Goal: Task Accomplishment & Management: Manage account settings

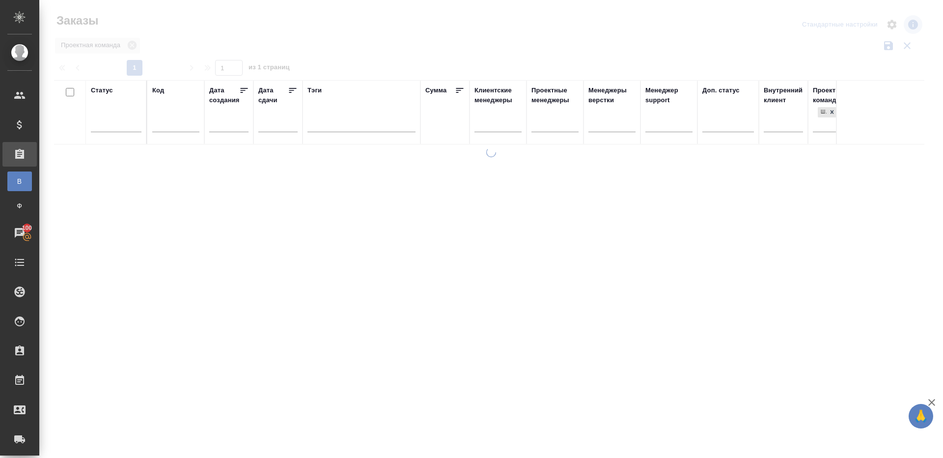
click at [381, 58] on div at bounding box center [491, 219] width 904 height 439
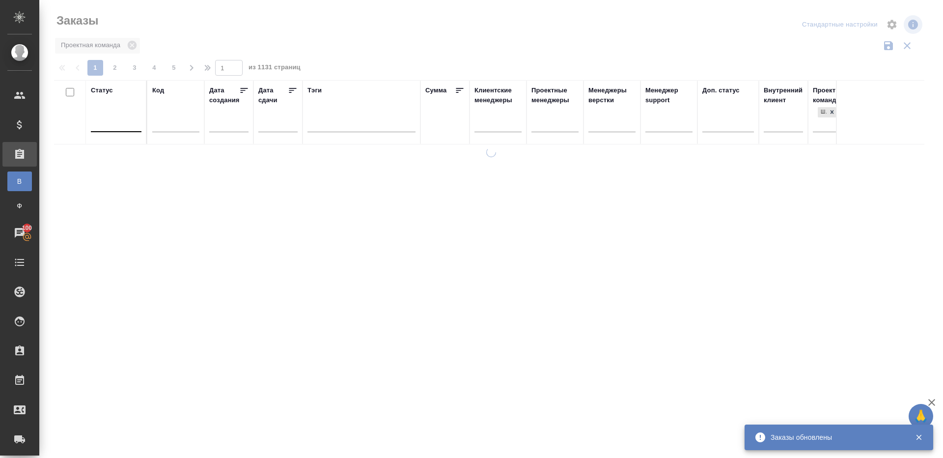
click at [111, 124] on div at bounding box center [116, 122] width 51 height 14
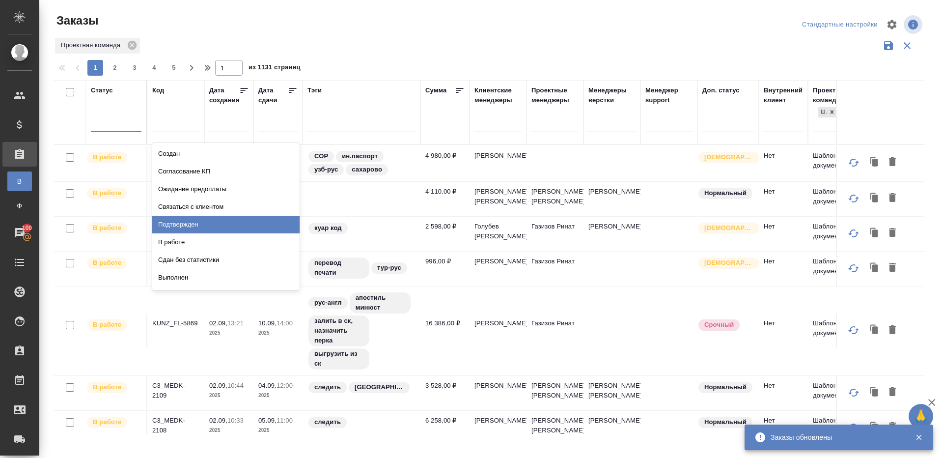
click at [182, 222] on div "Подтвержден" at bounding box center [225, 225] width 147 height 18
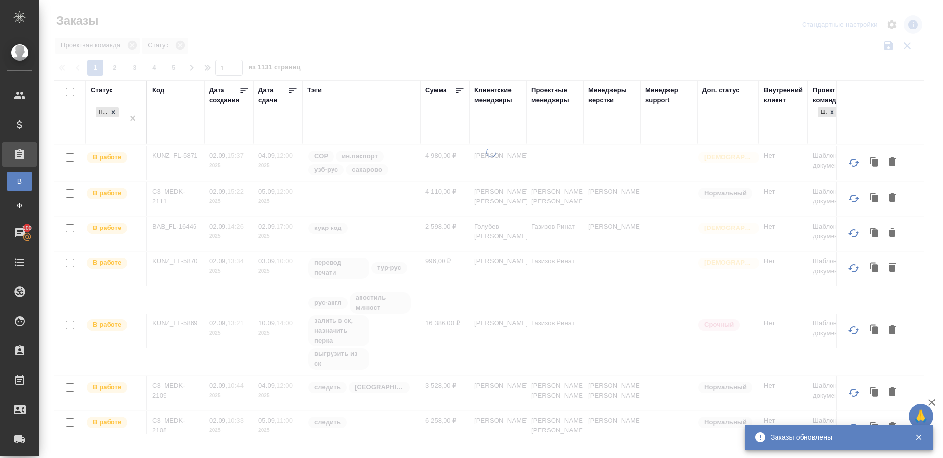
click at [430, 43] on div at bounding box center [491, 219] width 904 height 439
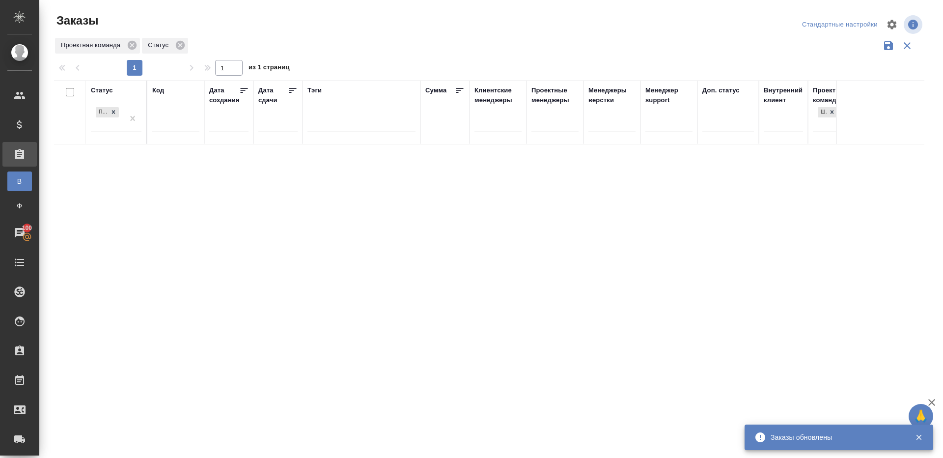
click at [257, 267] on div "Статус Подтвержден Код Дата создания Дата сдачи Тэги Сумма Клиентские менеджеры…" at bounding box center [489, 257] width 870 height 354
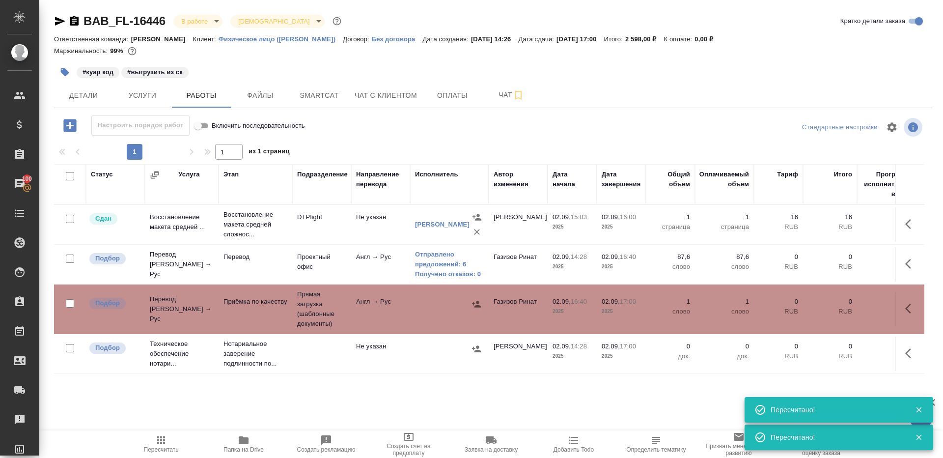
click at [154, 438] on span "Пересчитать" at bounding box center [161, 443] width 71 height 19
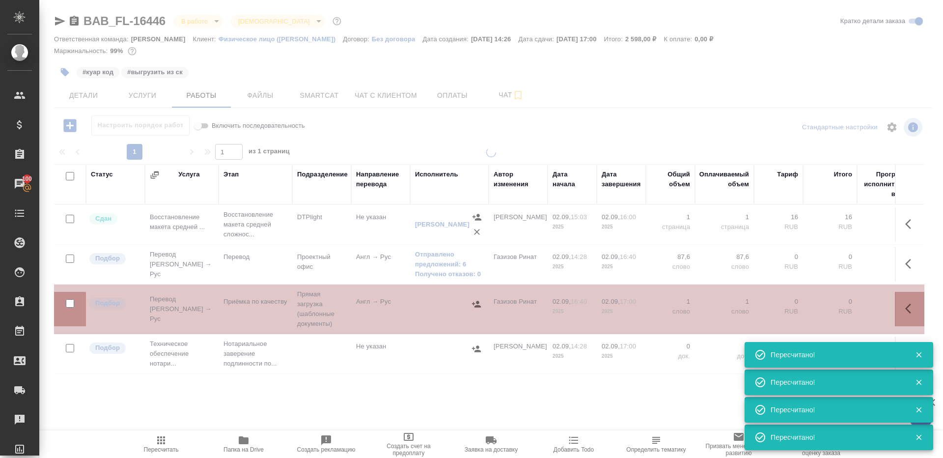
click at [368, 143] on div at bounding box center [491, 205] width 904 height 410
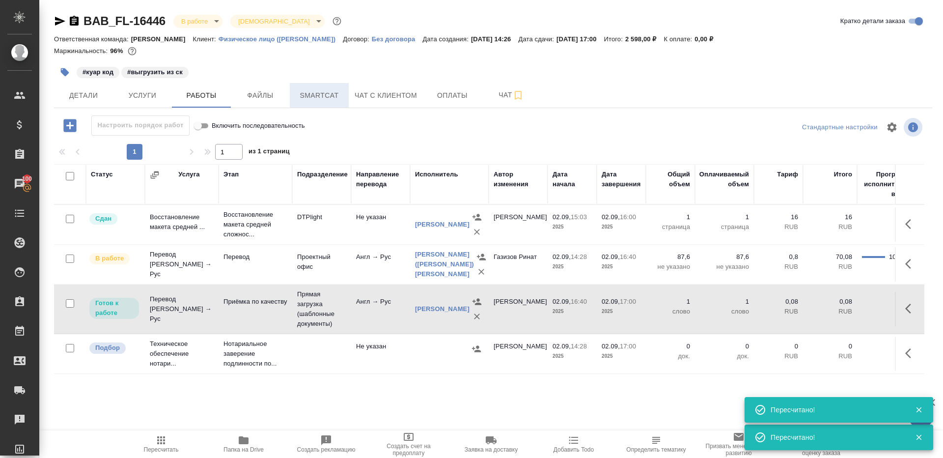
click at [293, 88] on button "Smartcat" at bounding box center [319, 95] width 59 height 25
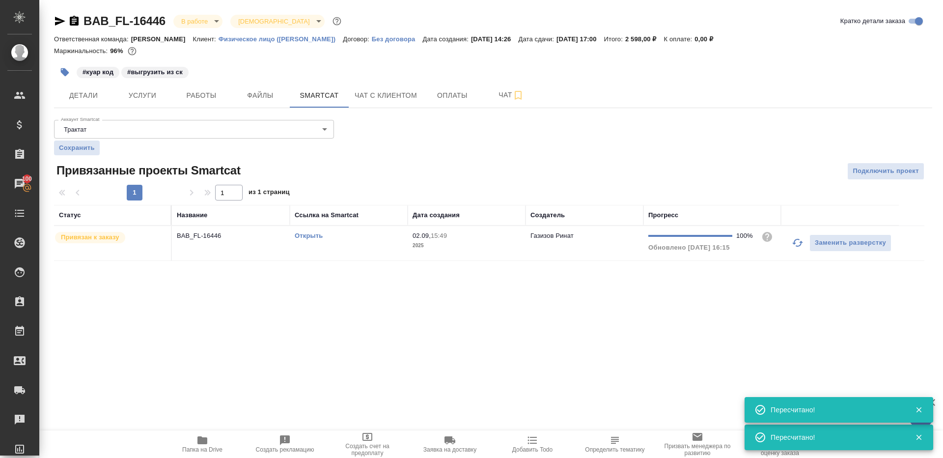
click at [306, 234] on link "Открыть" at bounding box center [309, 235] width 28 height 7
click at [206, 103] on button "Работы" at bounding box center [201, 95] width 59 height 25
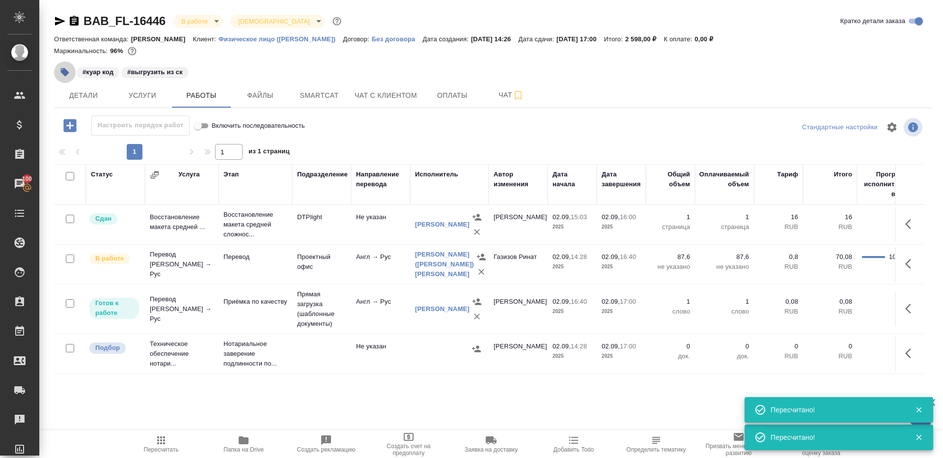
click at [60, 70] on icon "button" at bounding box center [65, 72] width 10 height 10
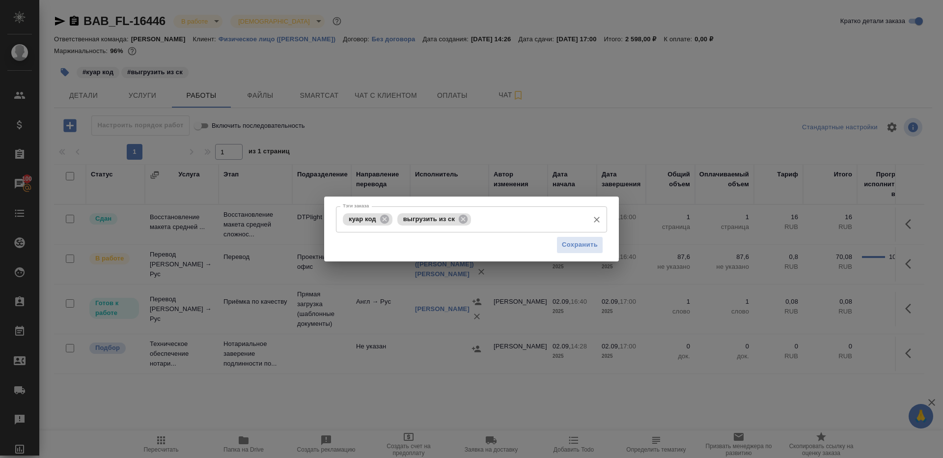
drag, startPoint x: 466, startPoint y: 220, endPoint x: 497, endPoint y: 231, distance: 32.6
click at [466, 220] on icon at bounding box center [463, 218] width 9 height 9
click at [577, 244] on span "Сохранить" at bounding box center [580, 244] width 36 height 11
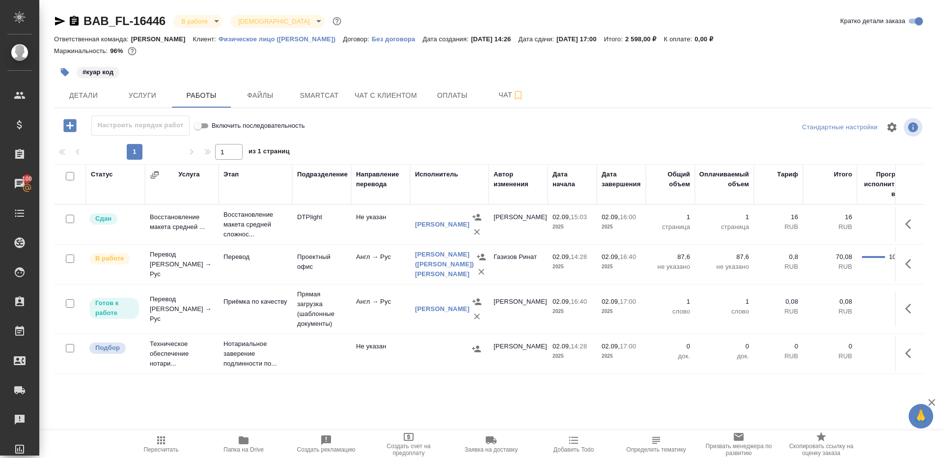
click at [909, 259] on button "button" at bounding box center [911, 264] width 24 height 24
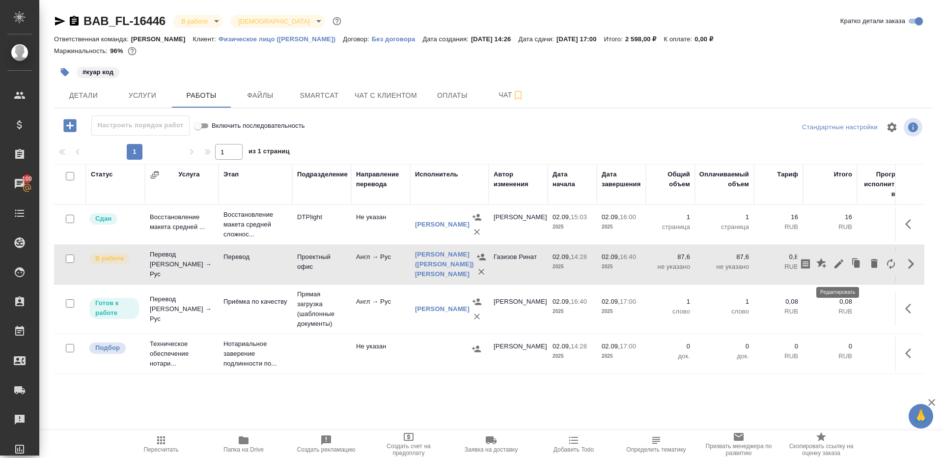
click at [842, 263] on icon "button" at bounding box center [839, 264] width 12 height 12
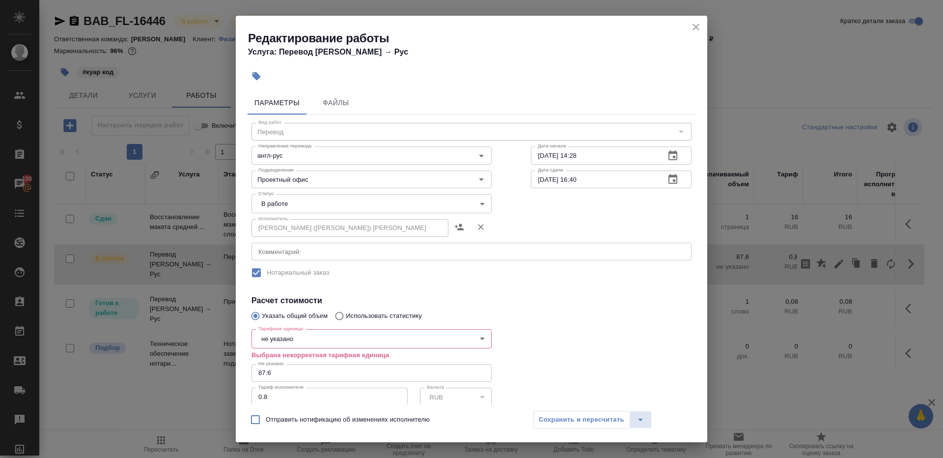
click at [345, 210] on body "🙏 .cls-1 fill:#fff; AWATERA Gazizov Rinat Клиенты Спецификации Заказы 100 Чаты …" at bounding box center [471, 229] width 943 height 458
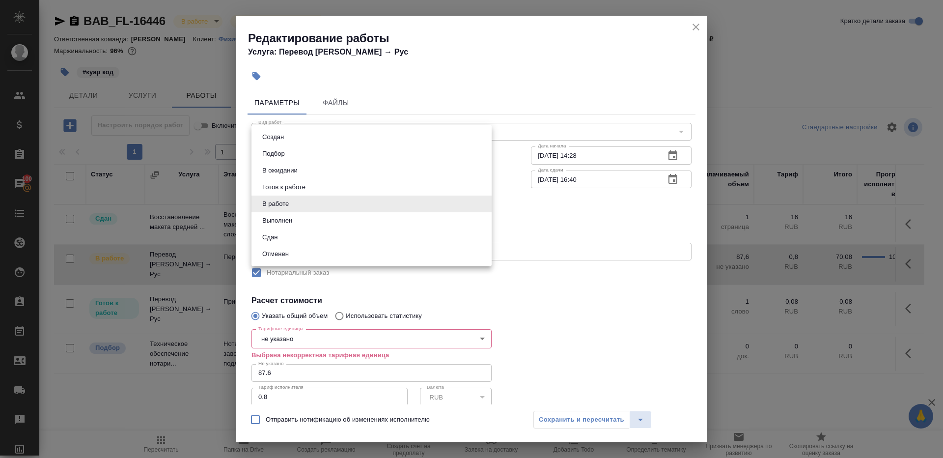
click at [302, 232] on li "Сдан" at bounding box center [371, 237] width 240 height 17
type input "closed"
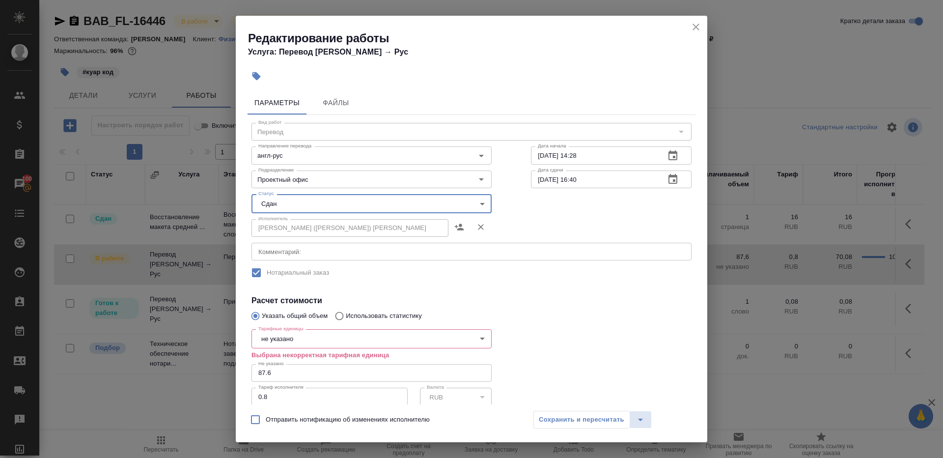
click at [290, 340] on body "🙏 .cls-1 fill:#fff; AWATERA Gazizov Rinat Клиенты Спецификации Заказы 100 Чаты …" at bounding box center [471, 229] width 943 height 458
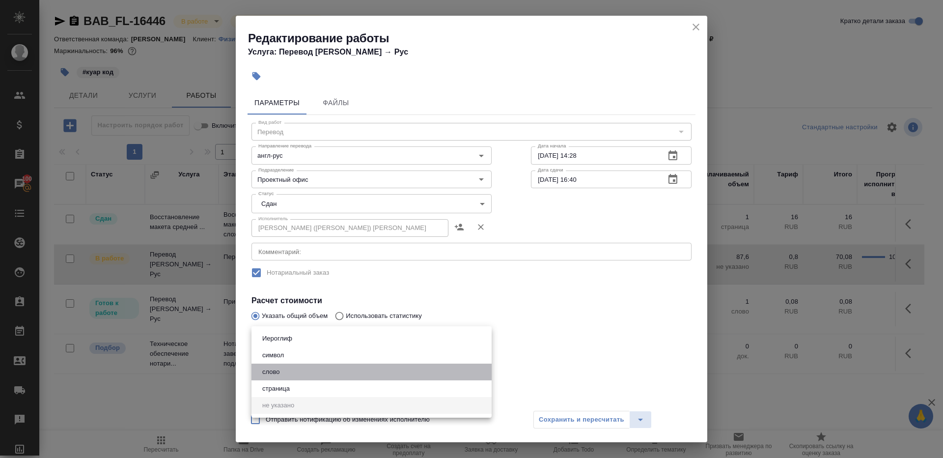
click at [296, 368] on li "слово" at bounding box center [371, 371] width 240 height 17
type input "5a8b1489cc6b4906c91bfd90"
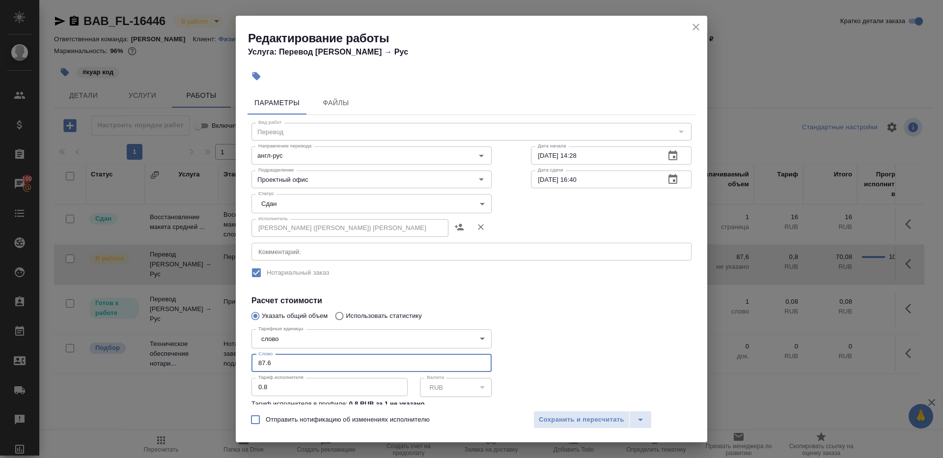
click at [346, 361] on input "87.6" at bounding box center [371, 363] width 240 height 18
paste input "4.5"
type input "84.5"
click at [558, 360] on div at bounding box center [611, 378] width 200 height 146
click at [560, 427] on button "Сохранить и пересчитать" at bounding box center [581, 420] width 96 height 18
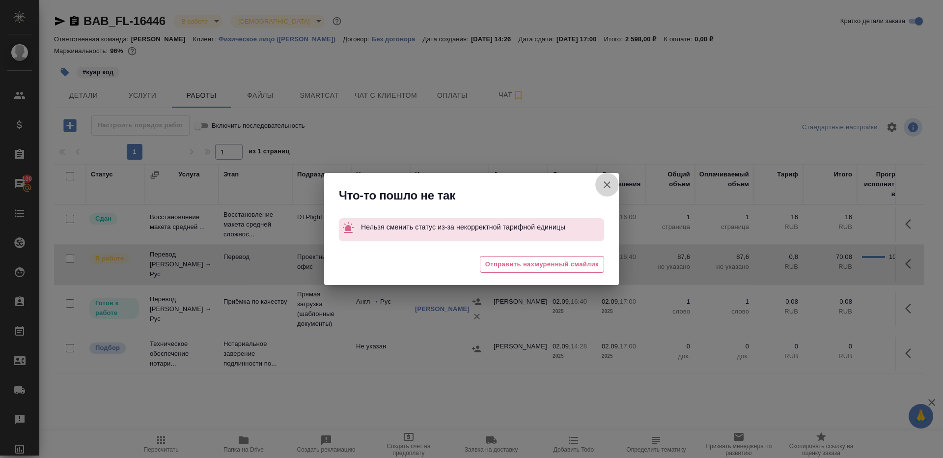
click at [608, 176] on button "Группировать работы по услугам" at bounding box center [607, 185] width 24 height 24
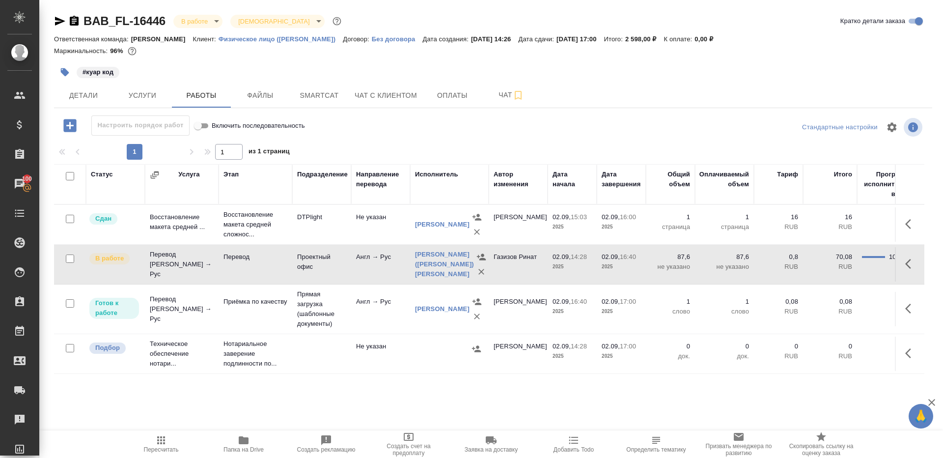
click at [911, 266] on icon "button" at bounding box center [911, 264] width 12 height 12
click at [841, 270] on icon "button" at bounding box center [839, 264] width 12 height 12
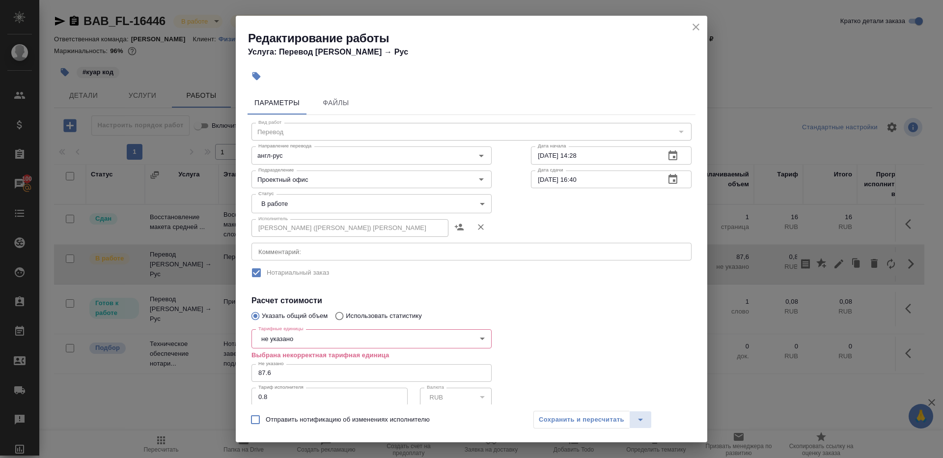
click at [272, 344] on body "🙏 .cls-1 fill:#fff; AWATERA Gazizov Rinat Клиенты Спецификации Заказы 100 Чаты …" at bounding box center [471, 229] width 943 height 458
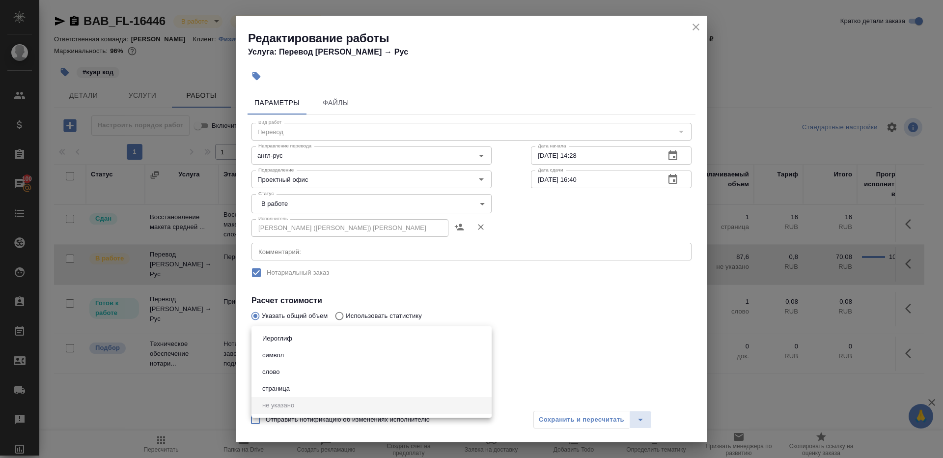
click at [284, 374] on li "слово" at bounding box center [371, 371] width 240 height 17
type input "5a8b1489cc6b4906c91bfd90"
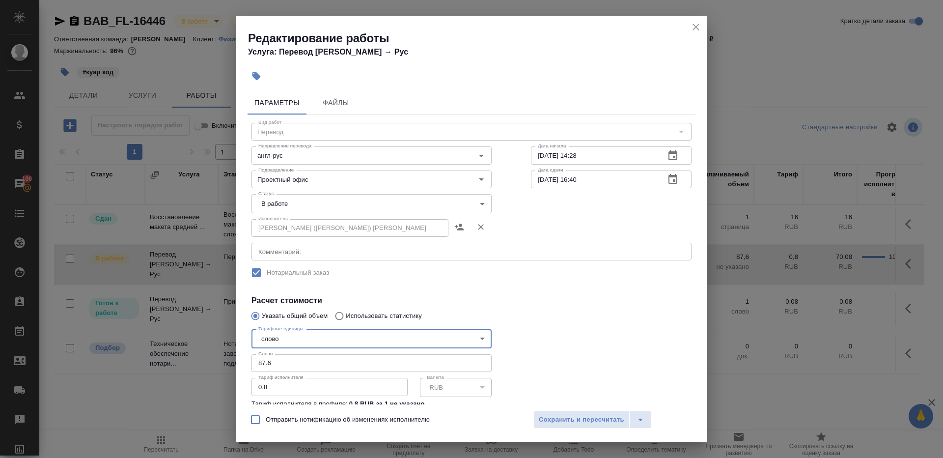
click at [284, 382] on input "0.8" at bounding box center [329, 387] width 156 height 18
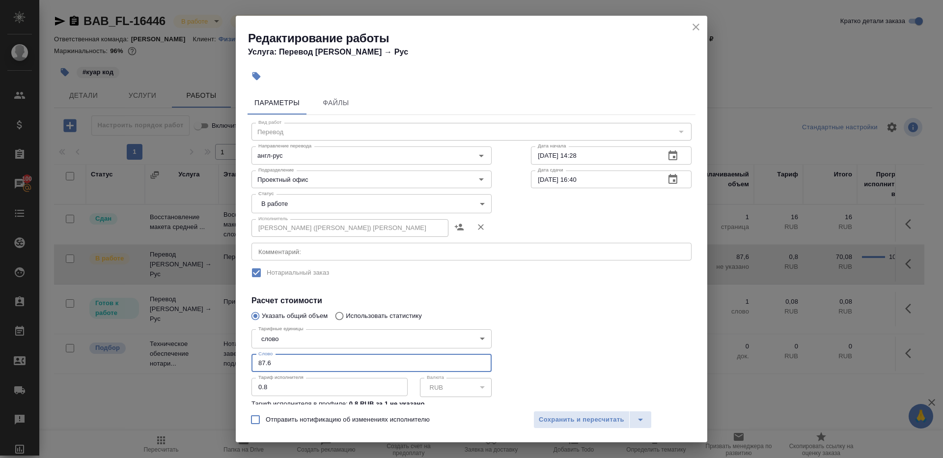
click at [288, 366] on input "87.6" at bounding box center [371, 363] width 240 height 18
paste input "4.5"
type input "84.5"
click at [565, 428] on div "Отправить нотификацию об изменениях исполнителю Сохранить и пересчитать" at bounding box center [471, 423] width 471 height 38
click at [567, 421] on span "Сохранить и пересчитать" at bounding box center [581, 419] width 85 height 11
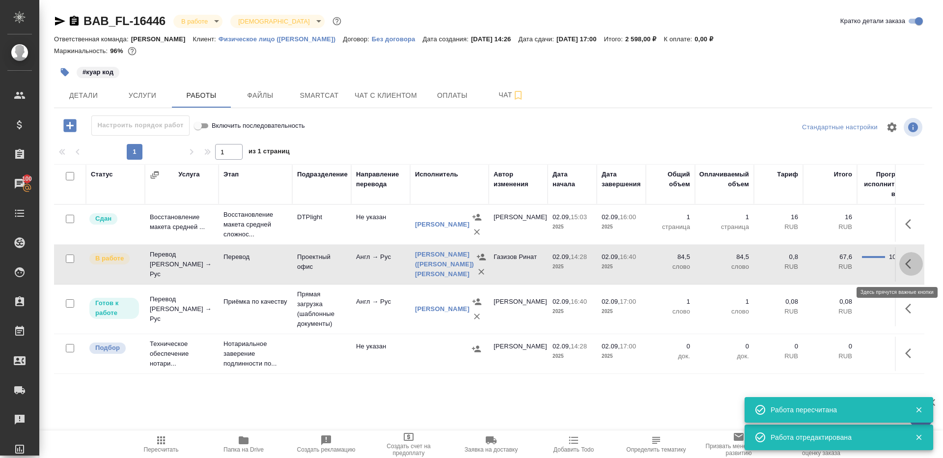
click at [904, 265] on button "button" at bounding box center [911, 264] width 24 height 24
click at [836, 266] on icon "button" at bounding box center [839, 264] width 12 height 12
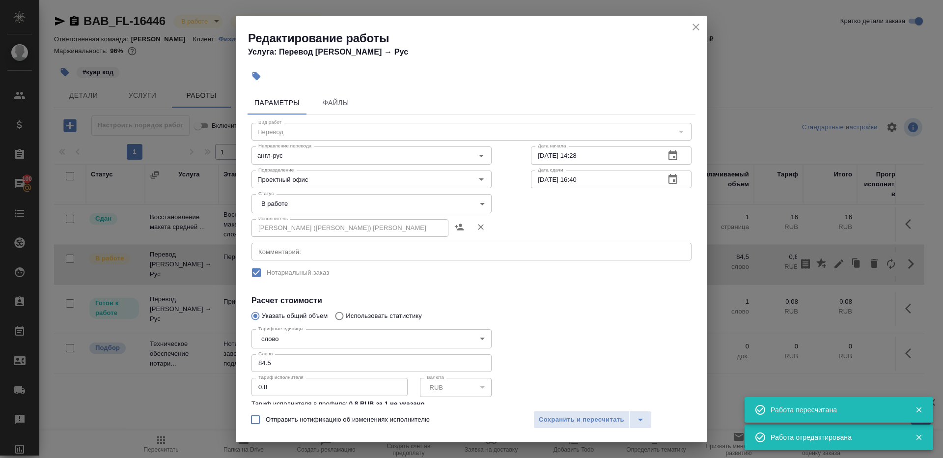
click at [281, 208] on body "🙏 .cls-1 fill:#fff; AWATERA Gazizov Rinat Клиенты Спецификации Заказы 100 Чаты …" at bounding box center [471, 229] width 943 height 458
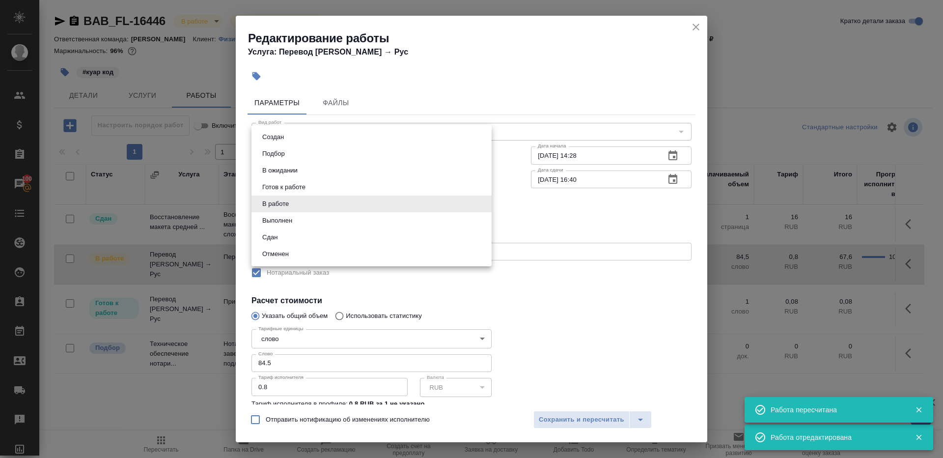
click at [282, 238] on li "Сдан" at bounding box center [371, 237] width 240 height 17
type input "closed"
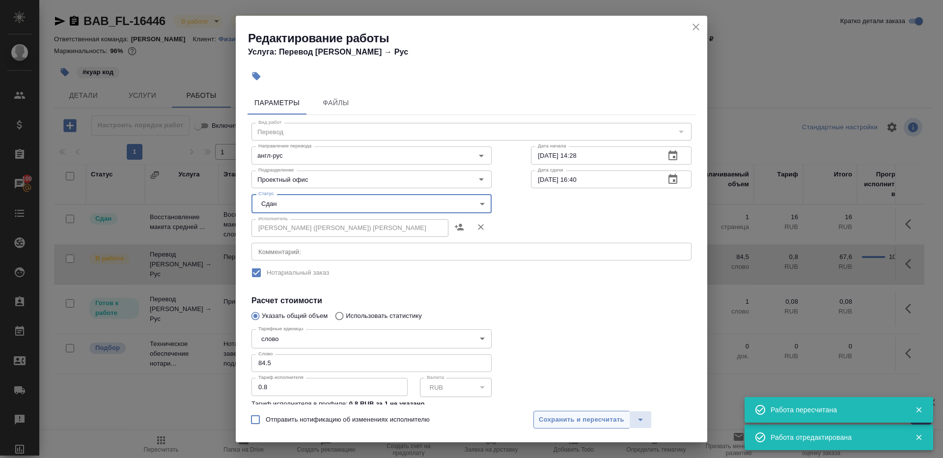
click at [552, 414] on span "Сохранить и пересчитать" at bounding box center [581, 419] width 85 height 11
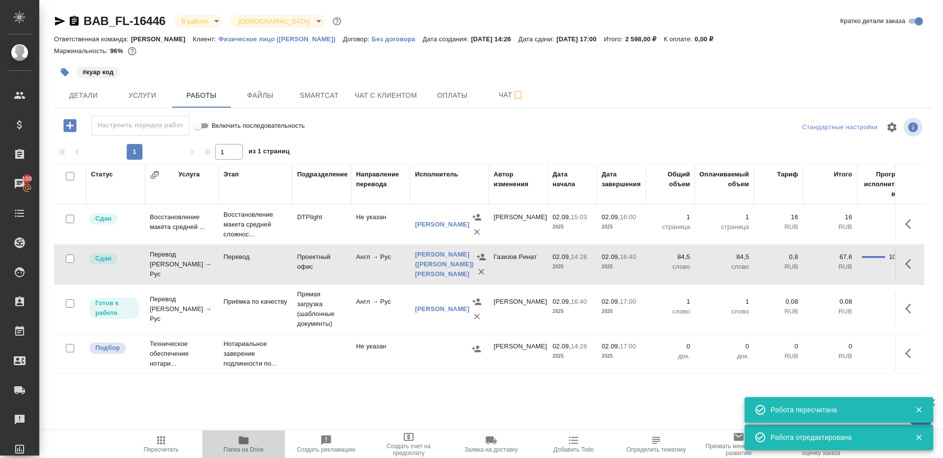
click at [243, 442] on icon "button" at bounding box center [244, 440] width 10 height 8
click at [151, 441] on span "Пересчитать" at bounding box center [161, 443] width 71 height 19
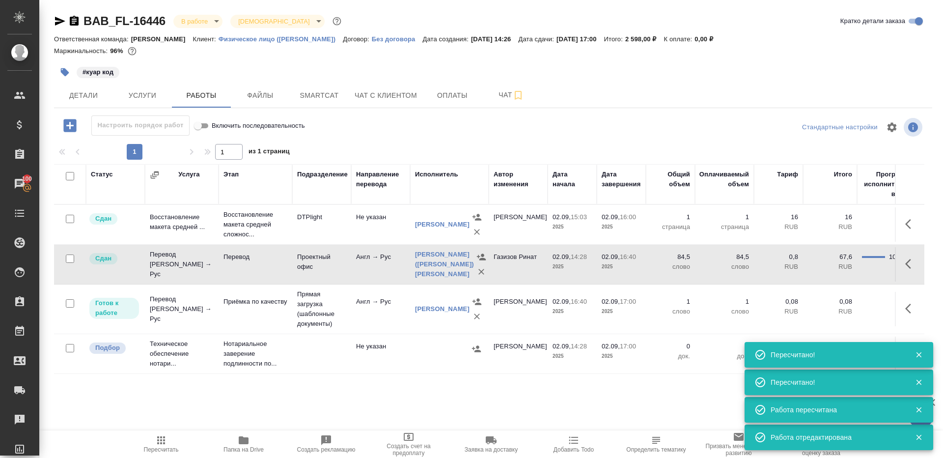
click at [170, 441] on span "Пересчитать" at bounding box center [161, 443] width 71 height 19
